Goal: Task Accomplishment & Management: Manage account settings

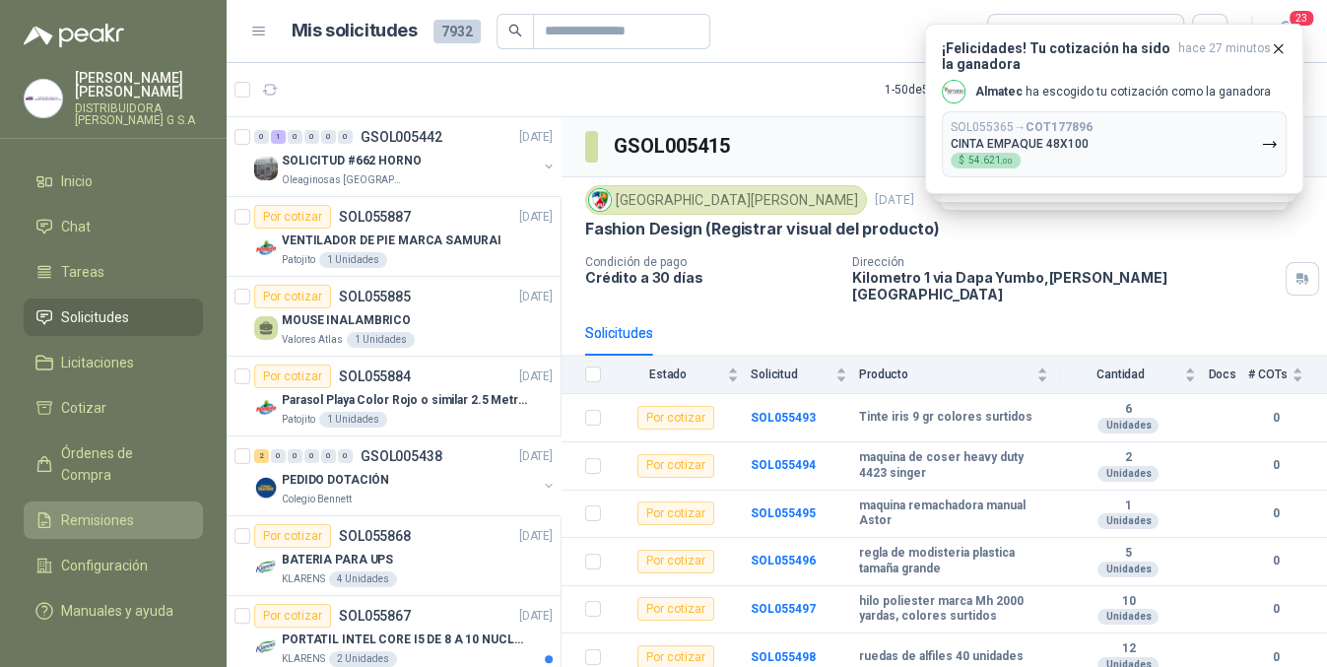
click at [47, 511] on icon at bounding box center [44, 520] width 18 height 18
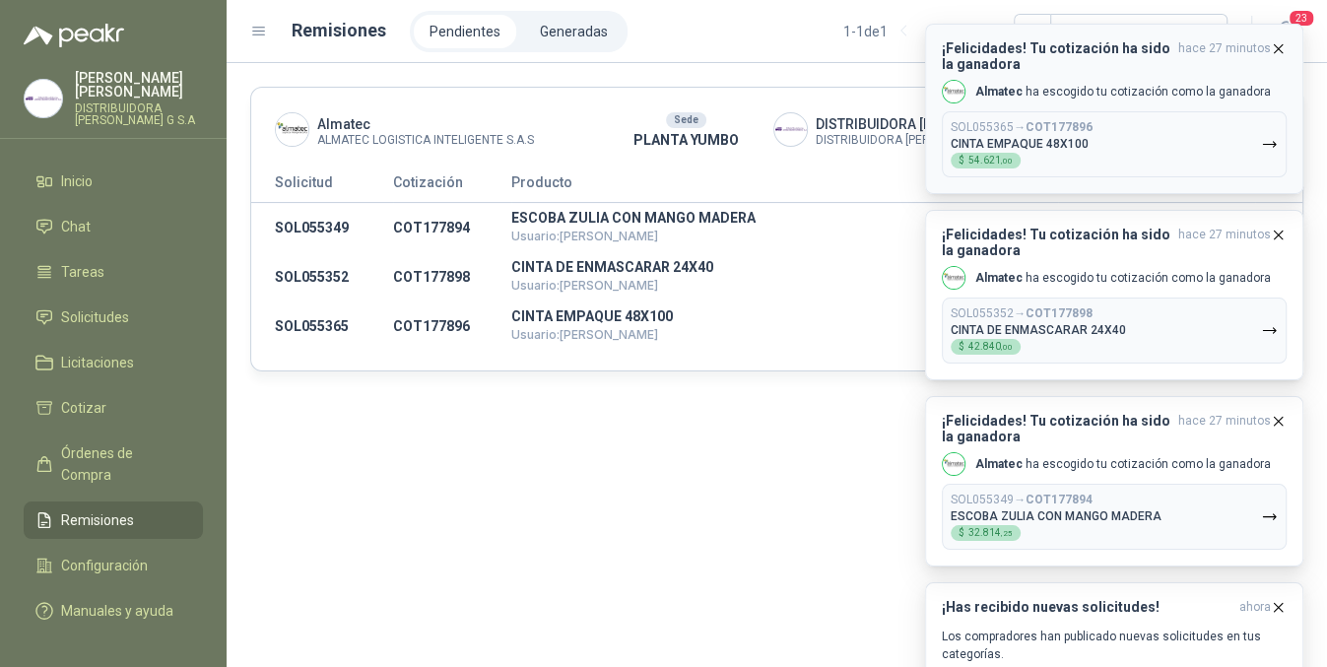
click at [1278, 48] on icon "button" at bounding box center [1279, 48] width 8 height 8
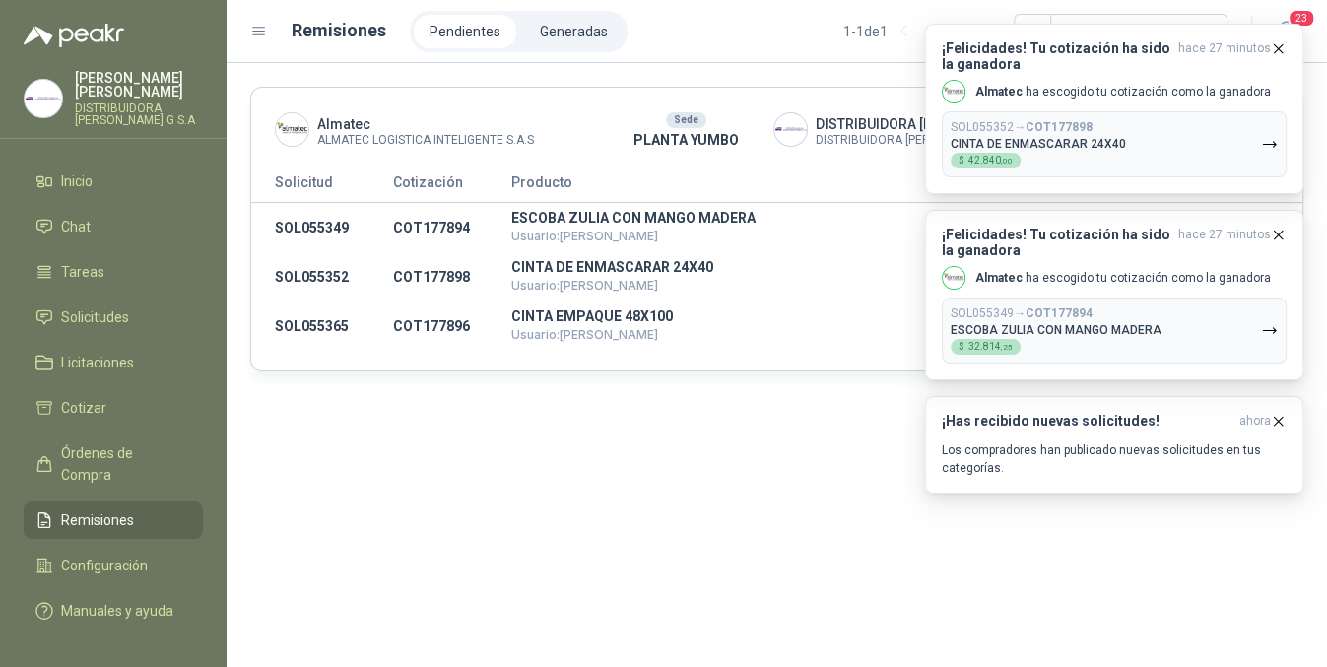
click at [1278, 48] on icon "button" at bounding box center [1279, 48] width 8 height 8
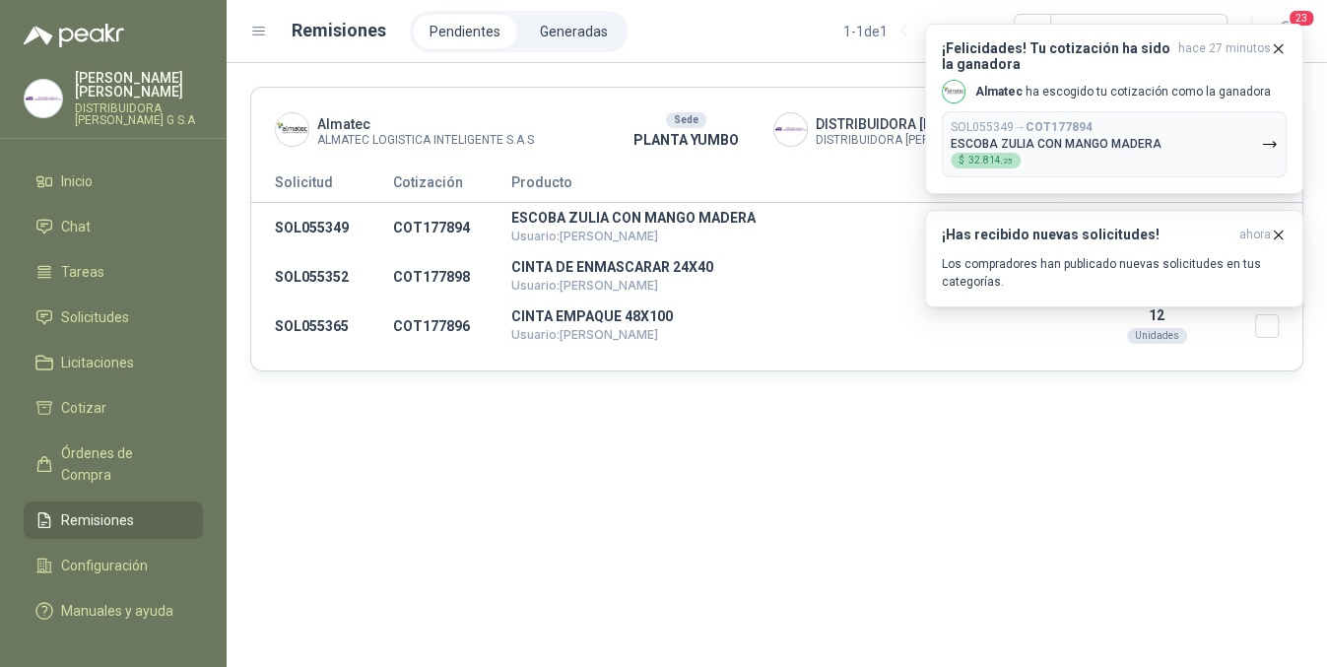
click at [1278, 48] on icon "button" at bounding box center [1279, 48] width 8 height 8
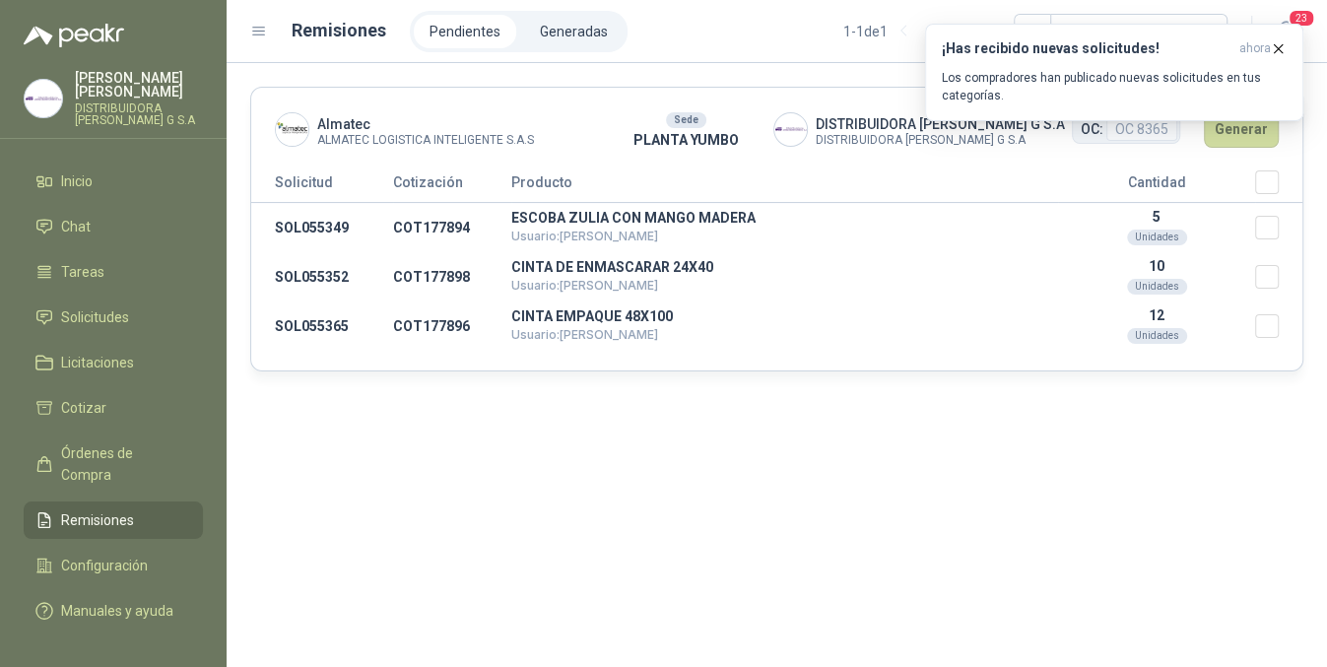
click at [1278, 48] on icon "button" at bounding box center [1279, 48] width 8 height 8
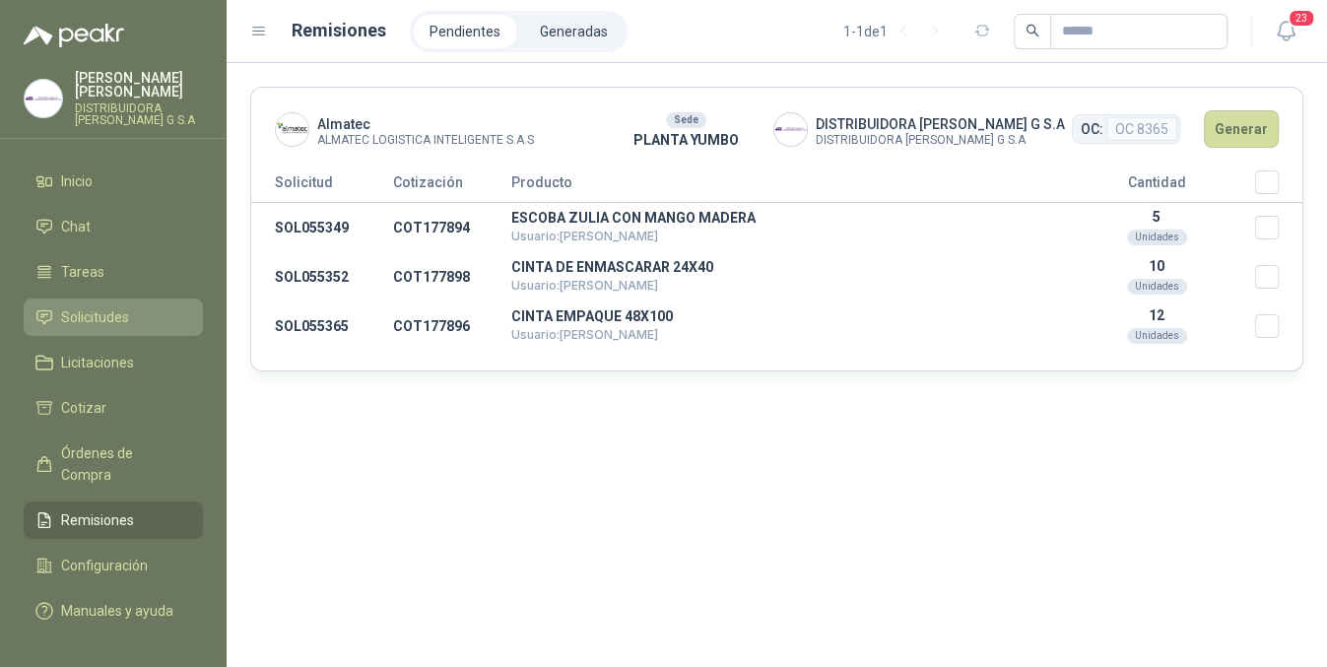
click at [106, 299] on link "Solicitudes" at bounding box center [113, 317] width 179 height 37
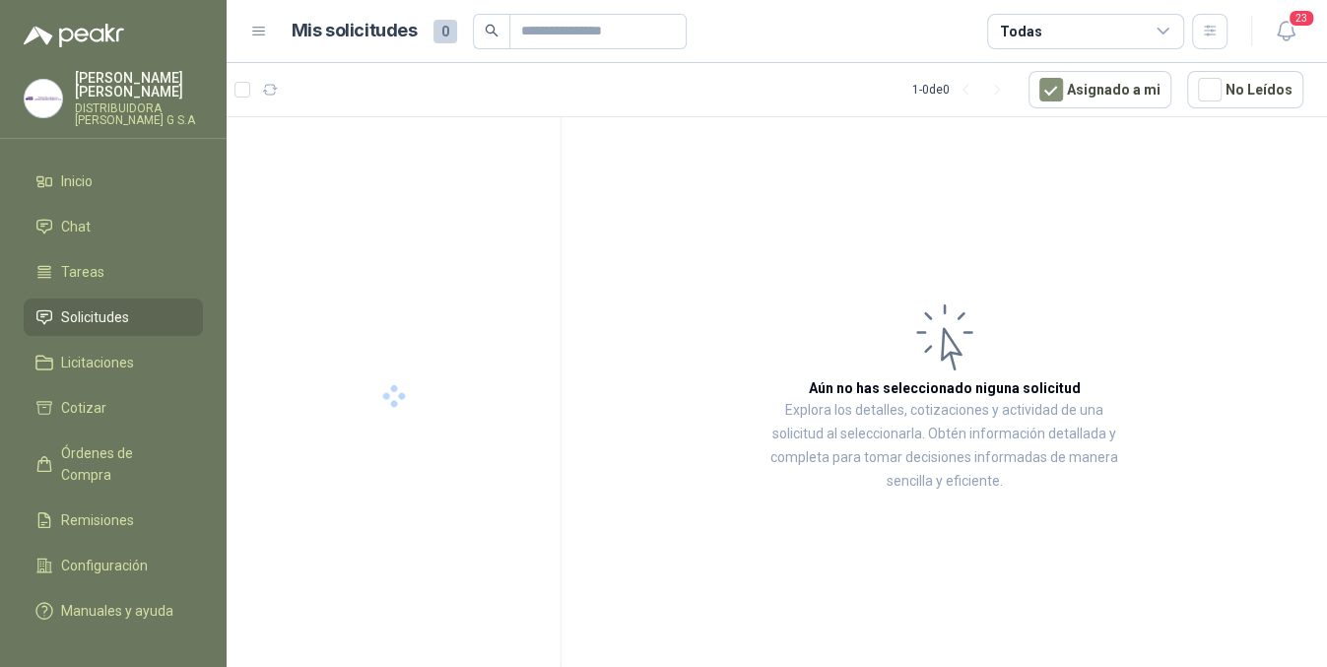
click at [1056, 75] on button "Asignado a mi" at bounding box center [1100, 89] width 143 height 37
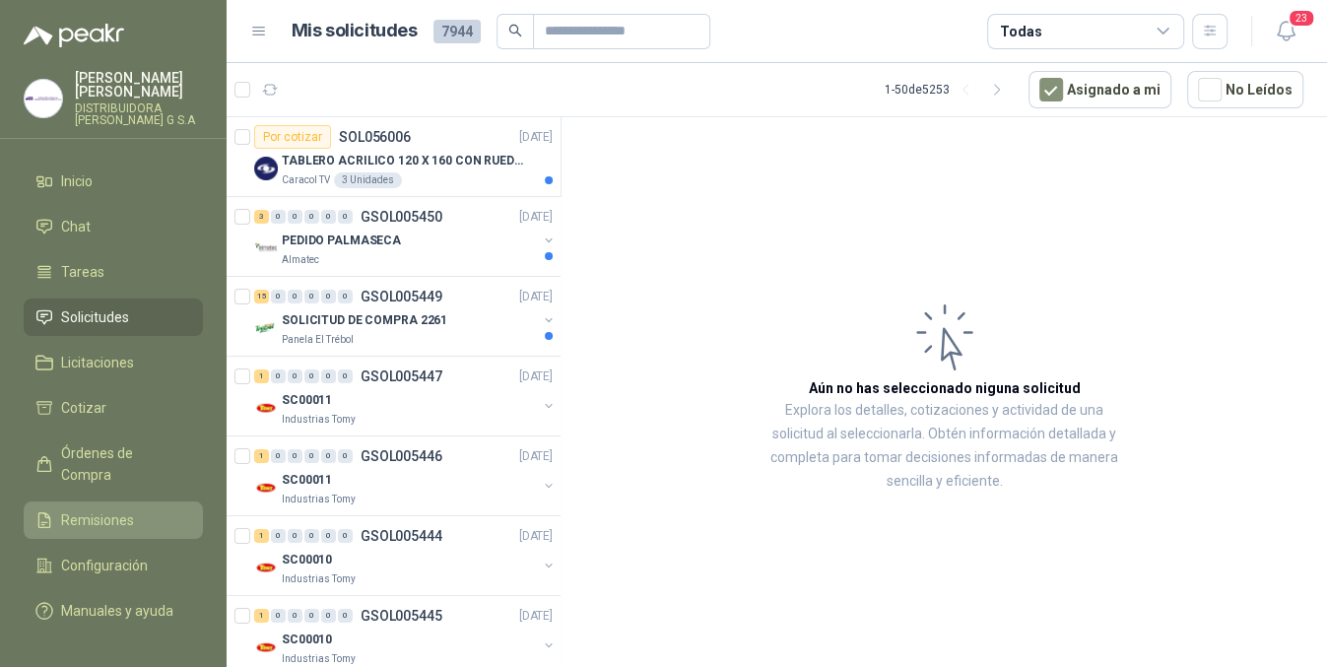
click at [121, 509] on span "Remisiones" at bounding box center [97, 520] width 73 height 22
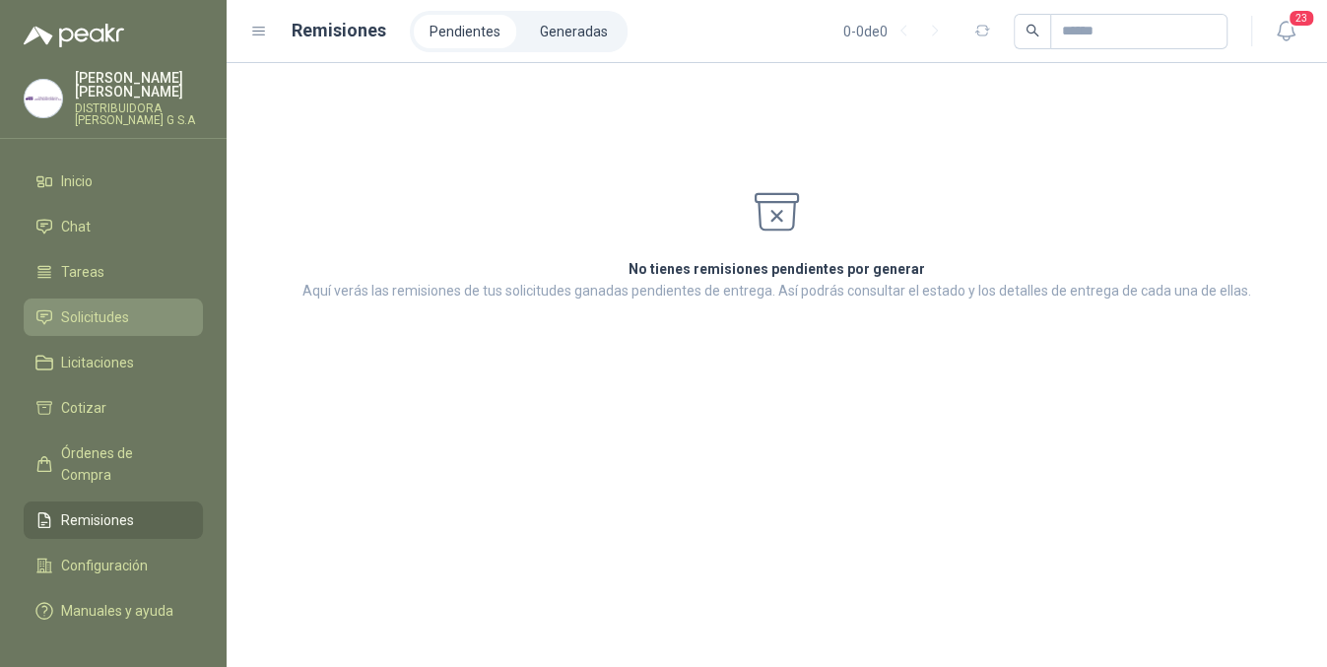
click at [155, 306] on li "Solicitudes" at bounding box center [113, 317] width 156 height 22
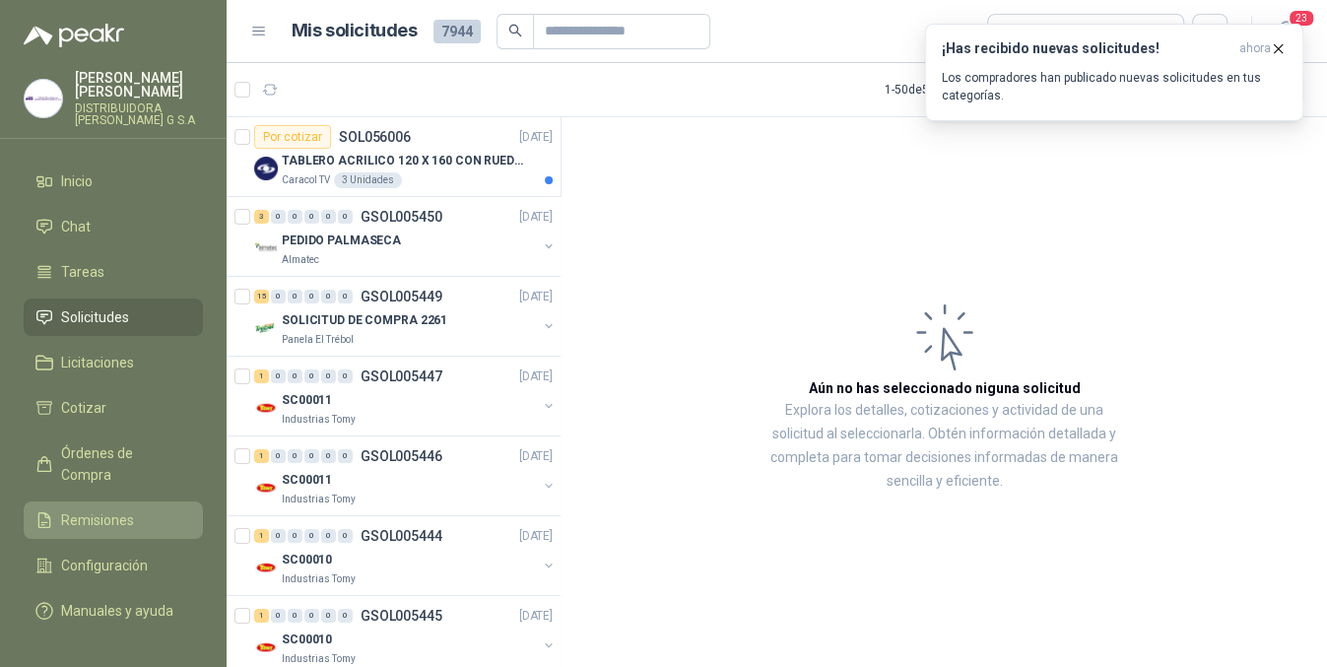
click at [103, 509] on span "Remisiones" at bounding box center [97, 520] width 73 height 22
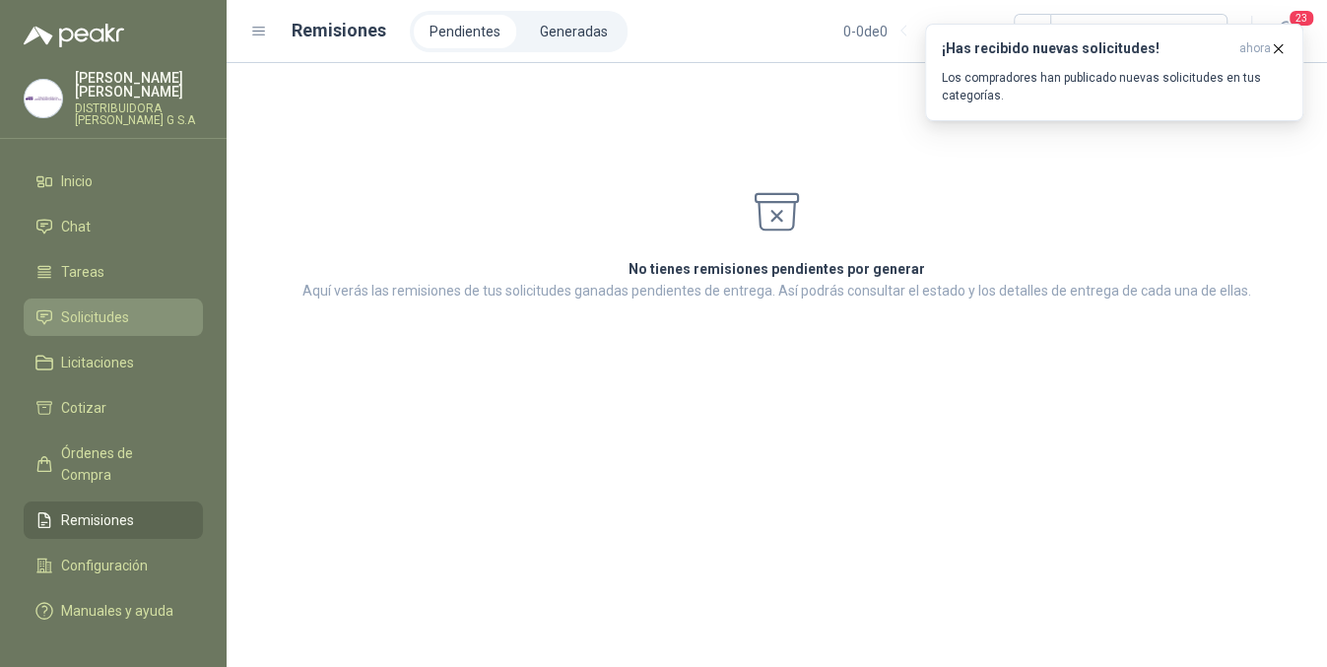
click at [123, 306] on span "Solicitudes" at bounding box center [95, 317] width 68 height 22
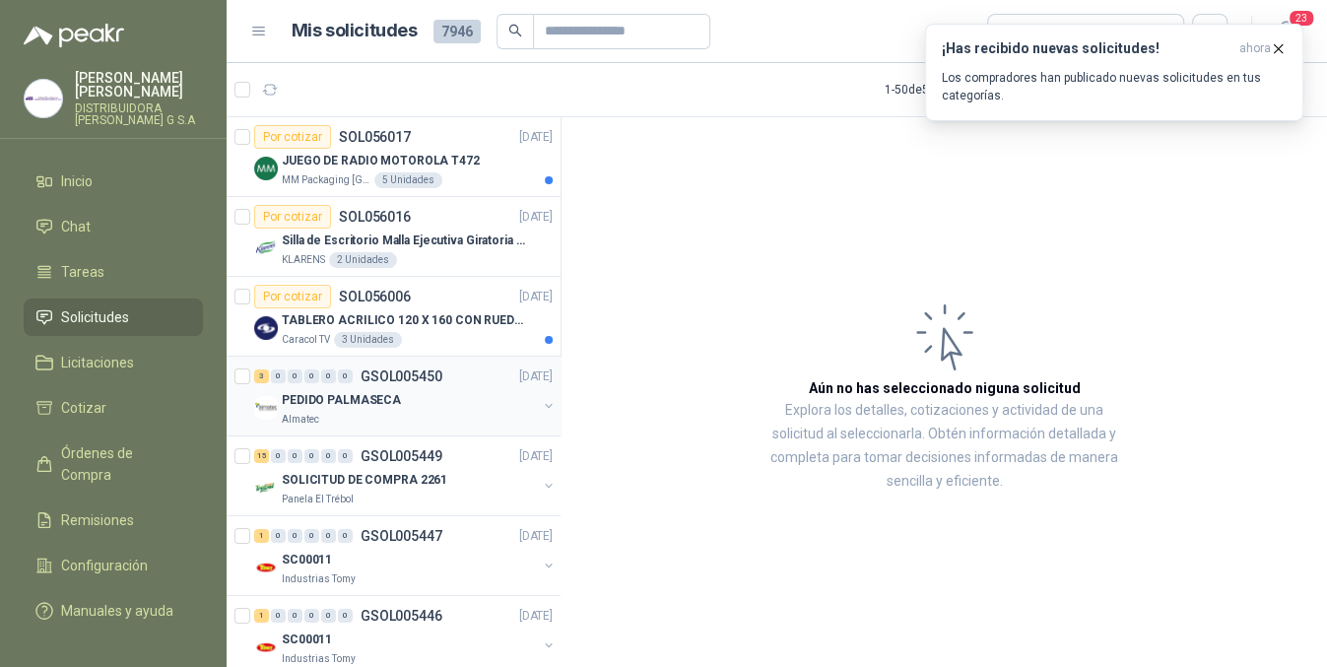
click at [432, 392] on div "PEDIDO PALMASECA" at bounding box center [409, 400] width 255 height 24
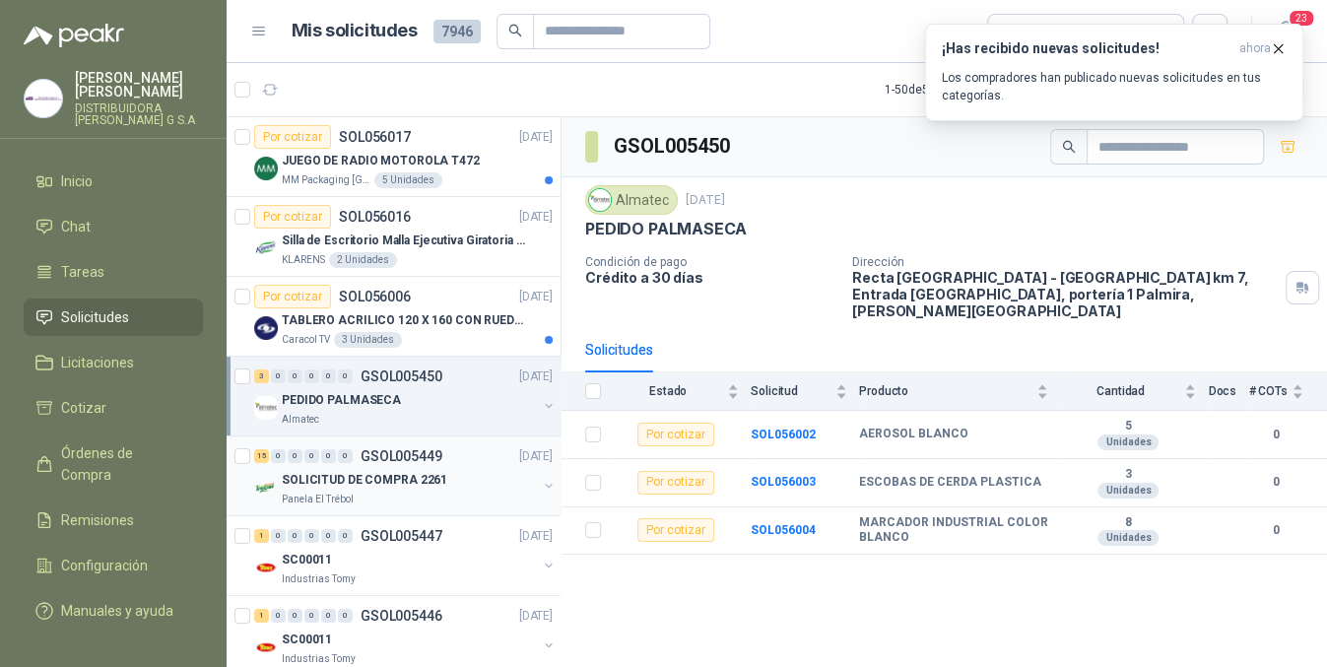
click at [465, 473] on div "SOLICITUD DE COMPRA 2261" at bounding box center [409, 480] width 255 height 24
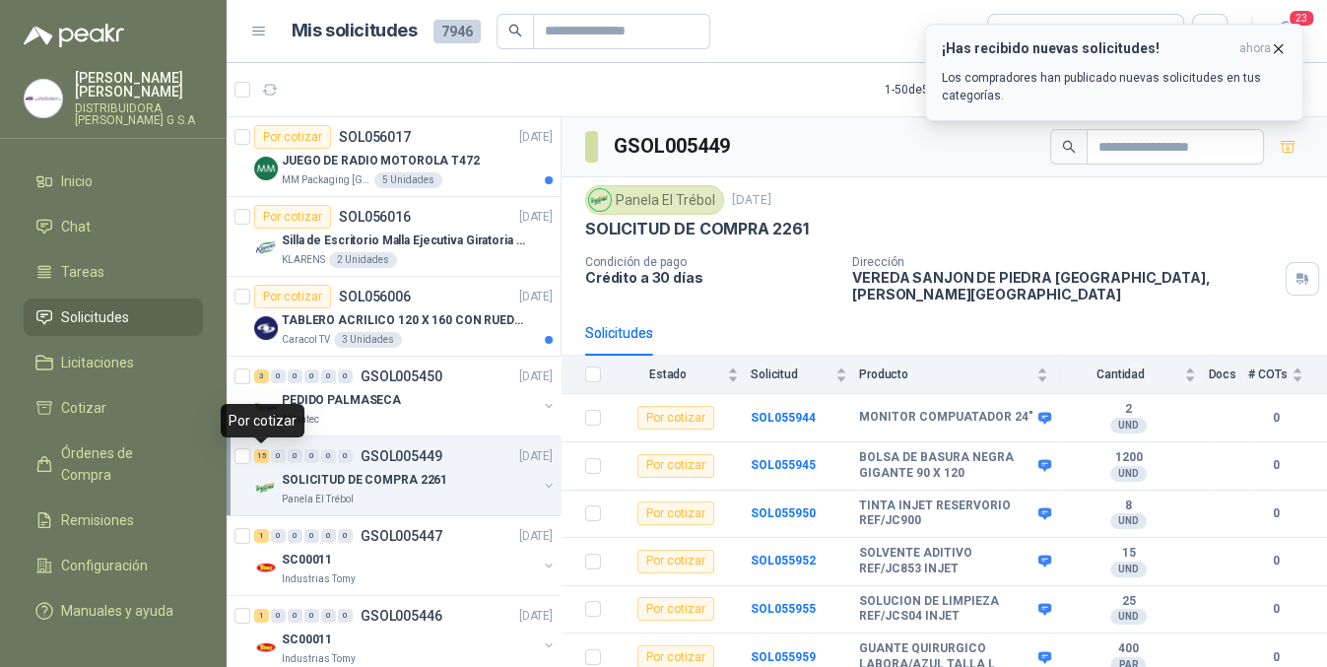
click at [1275, 44] on icon "button" at bounding box center [1278, 48] width 17 height 17
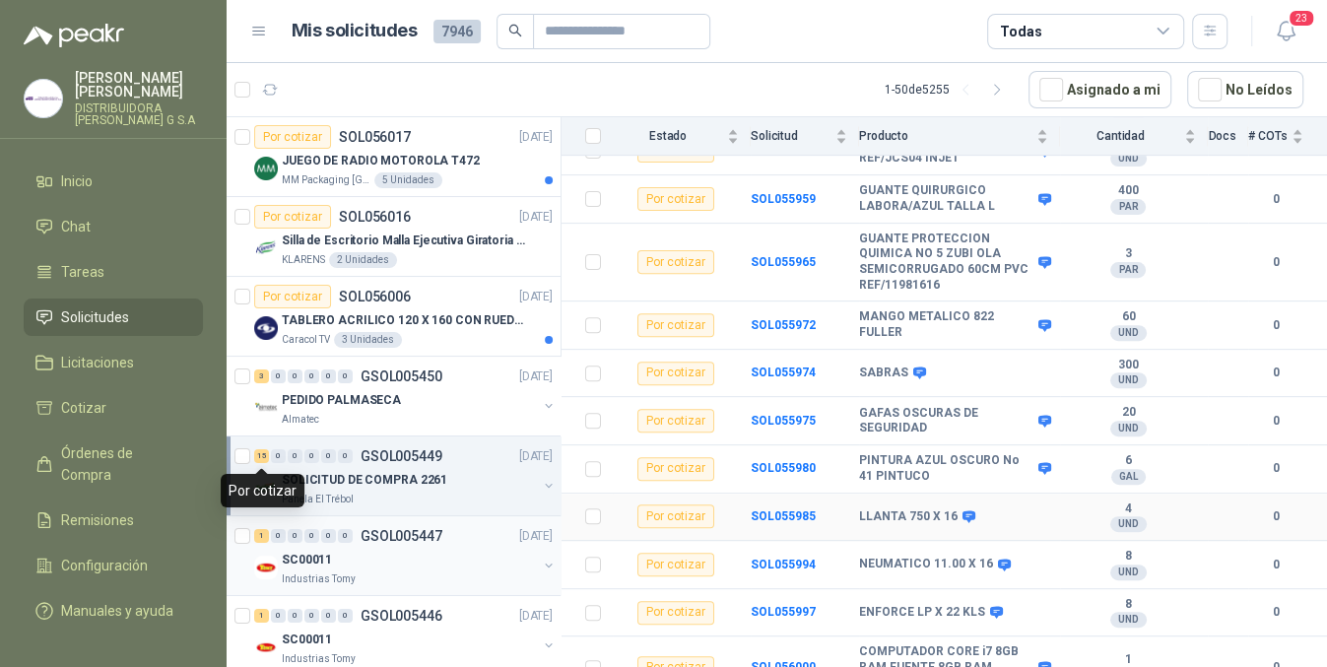
scroll to position [478, 0]
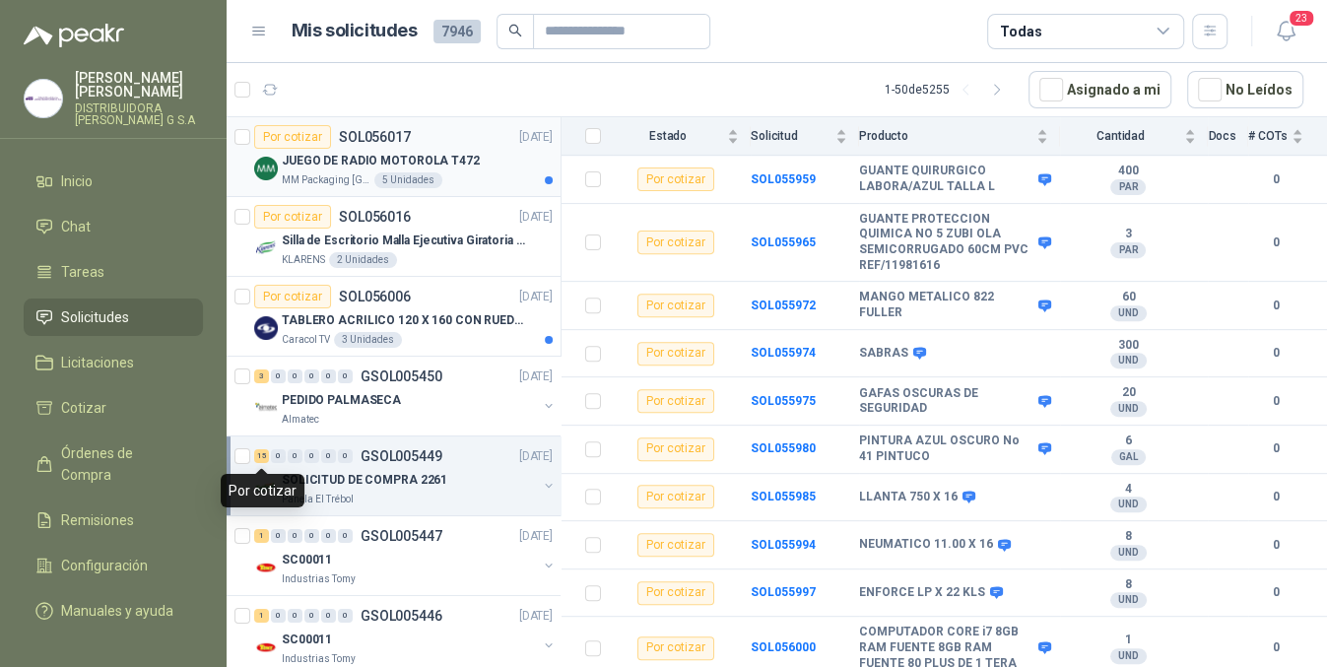
click at [465, 155] on p "JUEGO DE RADIO MOTOROLA T472" at bounding box center [381, 161] width 198 height 19
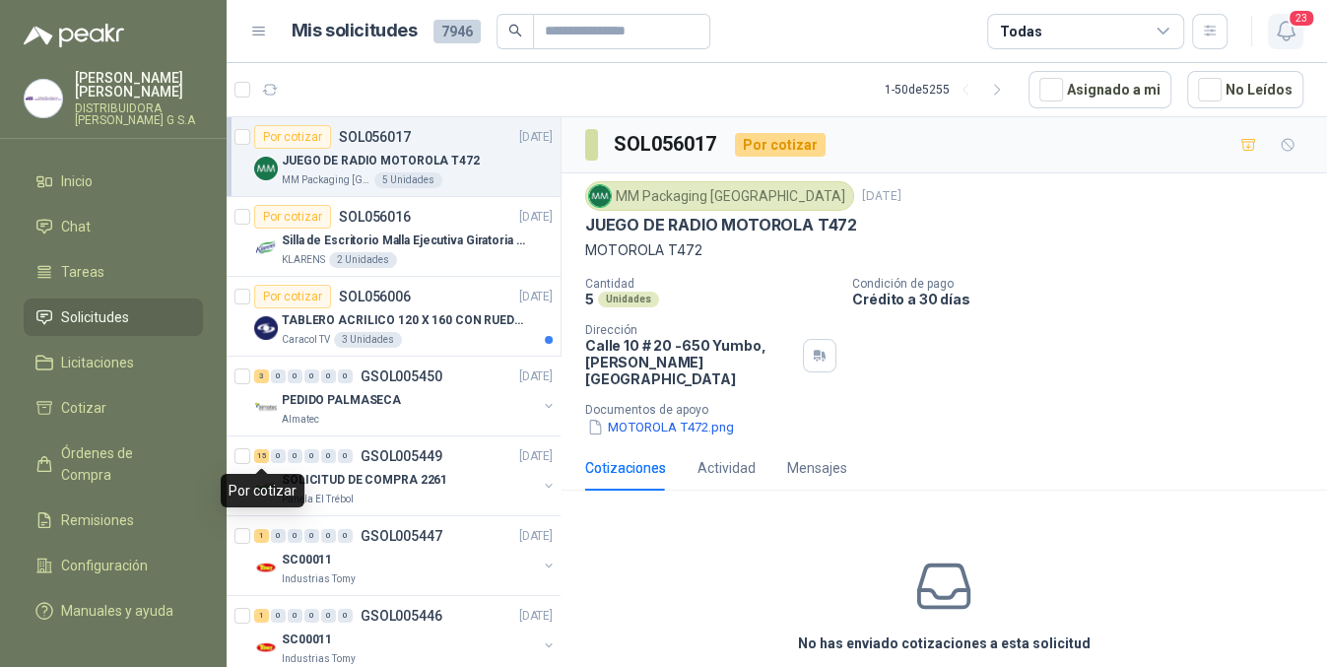
click at [1280, 43] on button "23" at bounding box center [1285, 31] width 35 height 35
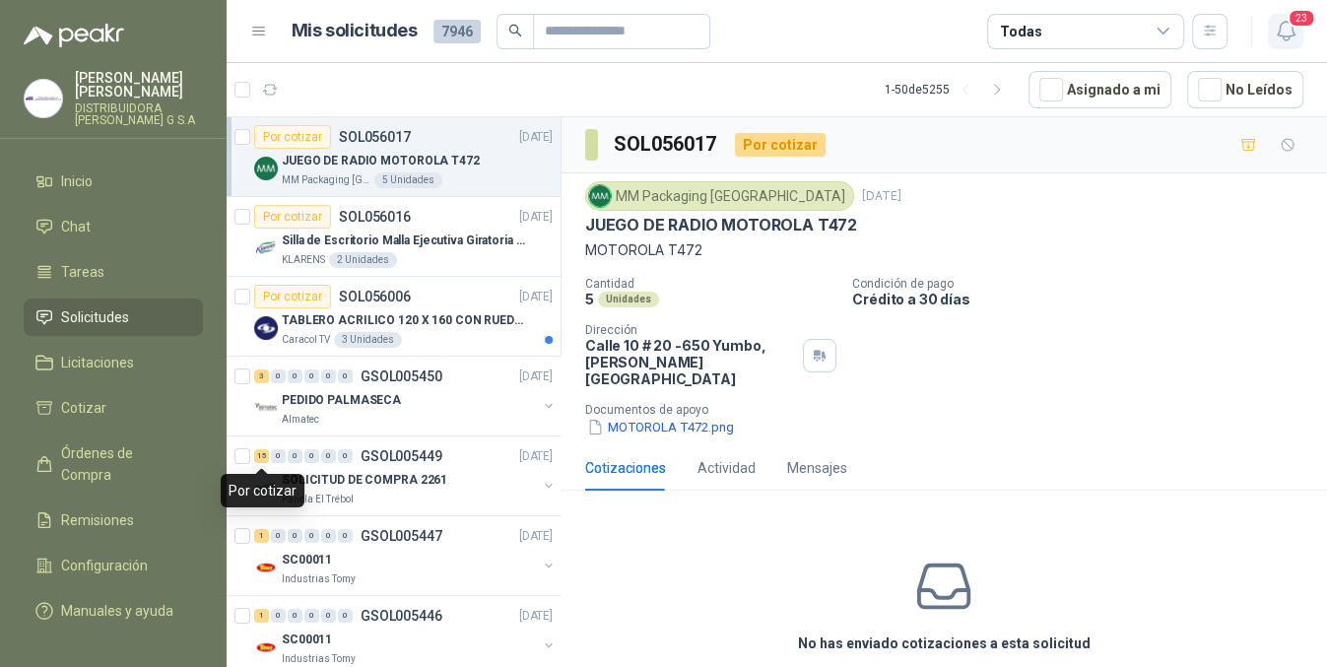
click at [1280, 43] on button "23" at bounding box center [1285, 31] width 35 height 35
